Goal: Task Accomplishment & Management: Manage account settings

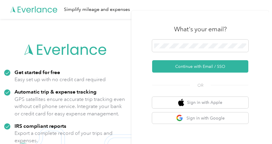
click at [200, 39] on div "What's your email?" at bounding box center [200, 29] width 96 height 21
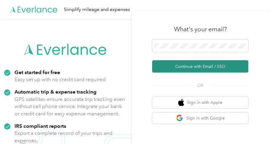
click at [207, 69] on button "Continue with Email / SSO" at bounding box center [200, 66] width 96 height 12
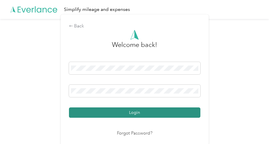
click at [132, 117] on button "Login" at bounding box center [134, 113] width 131 height 10
